Goal: Task Accomplishment & Management: Manage account settings

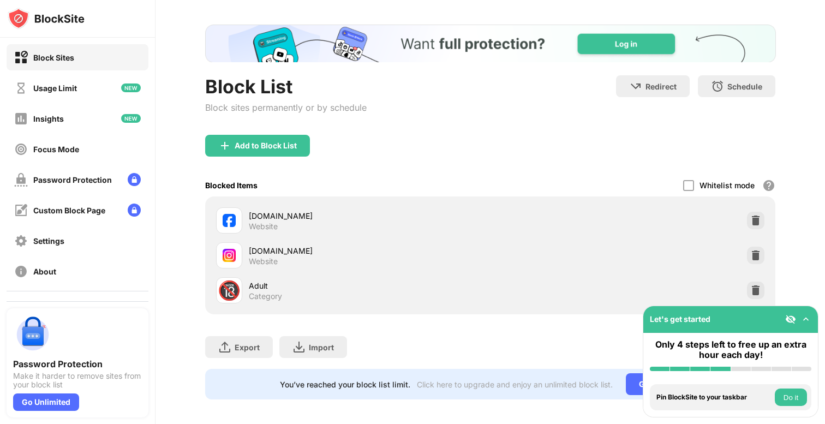
scroll to position [57, 0]
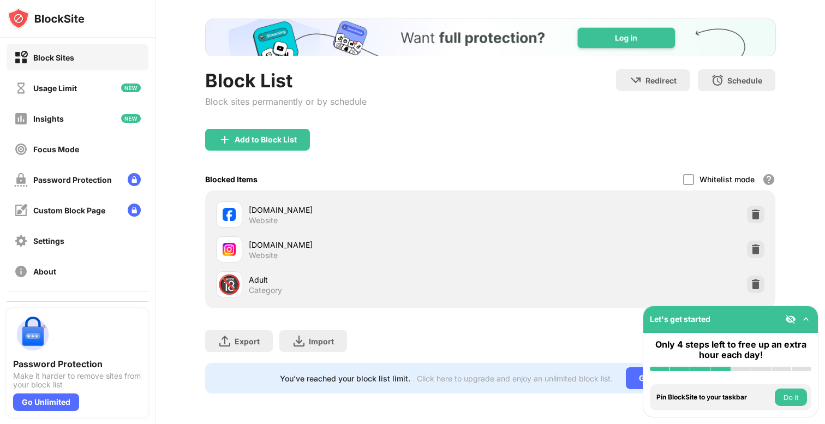
click at [806, 318] on img at bounding box center [805, 319] width 11 height 11
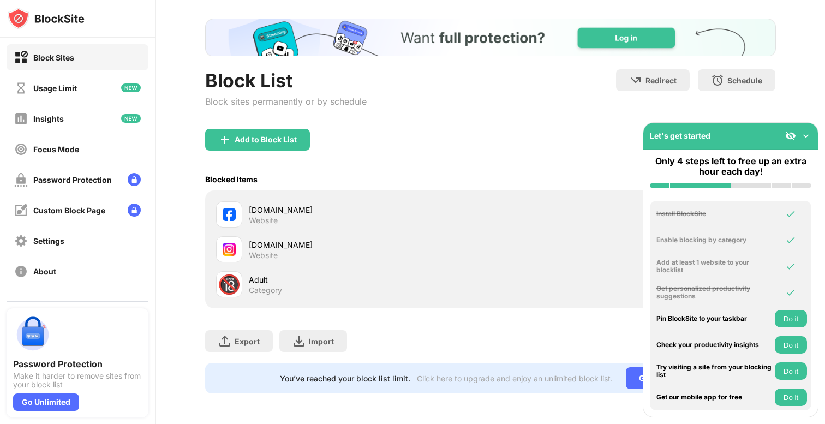
click at [806, 134] on img at bounding box center [805, 135] width 11 height 11
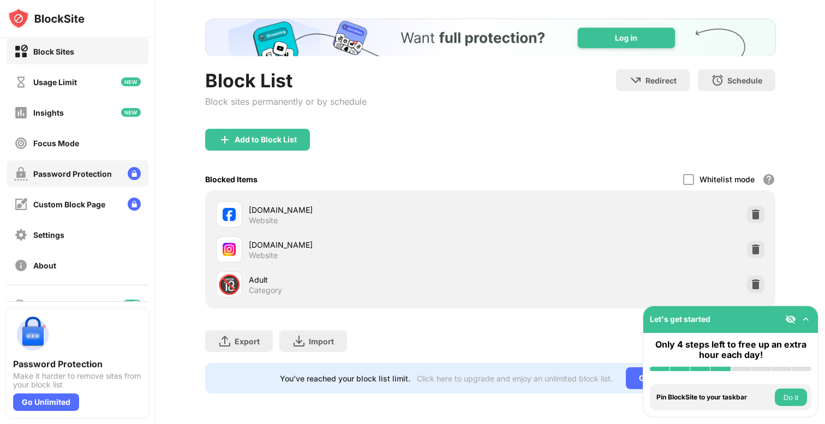
scroll to position [0, 0]
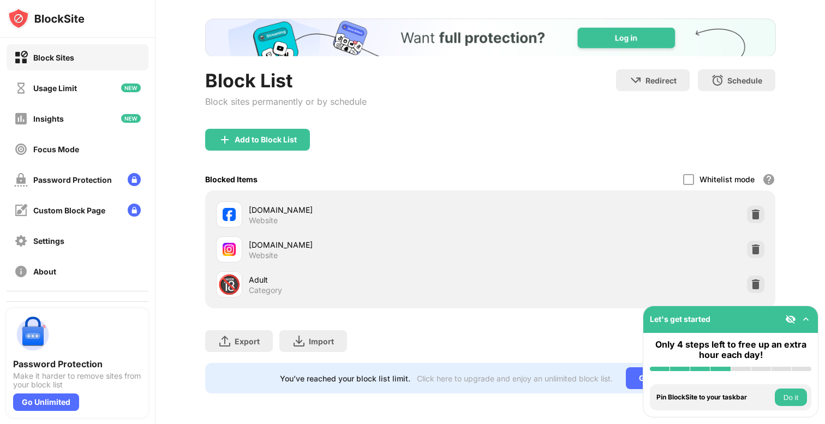
click at [789, 142] on div "Block List Block sites permanently or by schedule Redirect Choose a site to be …" at bounding box center [489, 206] width 669 height 436
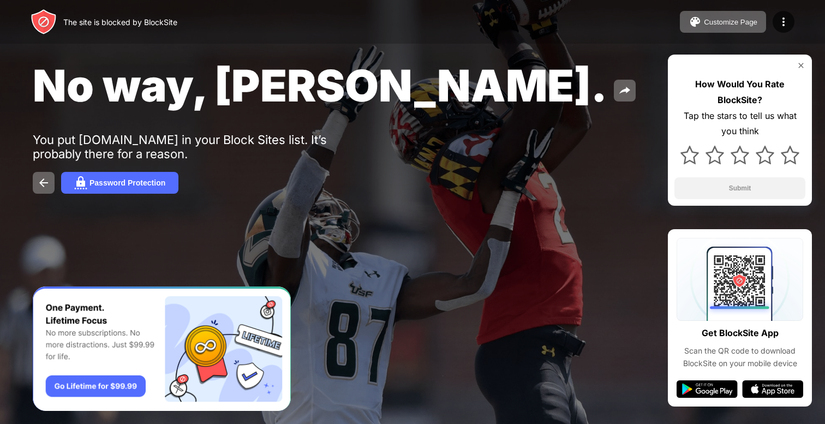
click at [339, 178] on div "Password Protection" at bounding box center [412, 183] width 759 height 22
